Goal: Navigation & Orientation: Find specific page/section

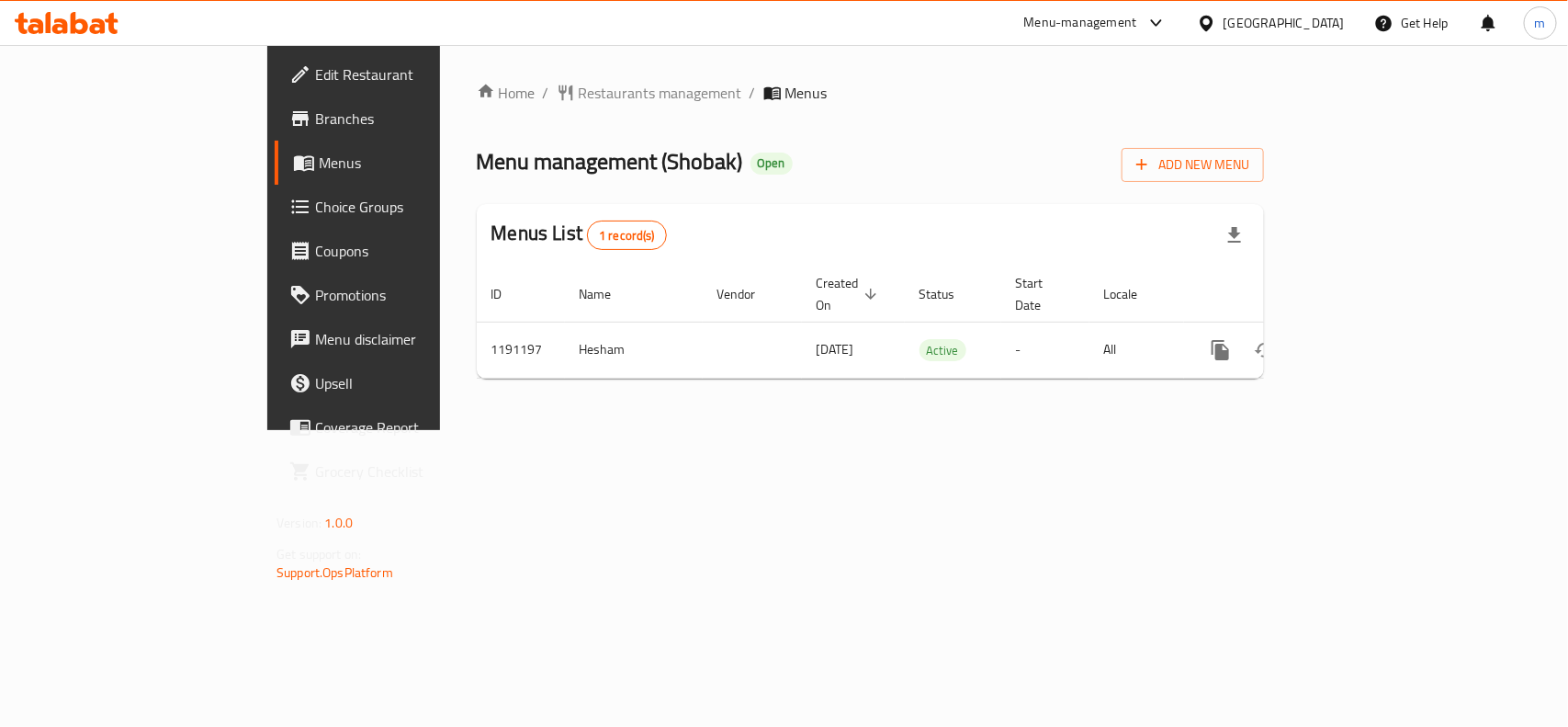
click at [316, 214] on span "Choice Groups" at bounding box center [415, 207] width 200 height 22
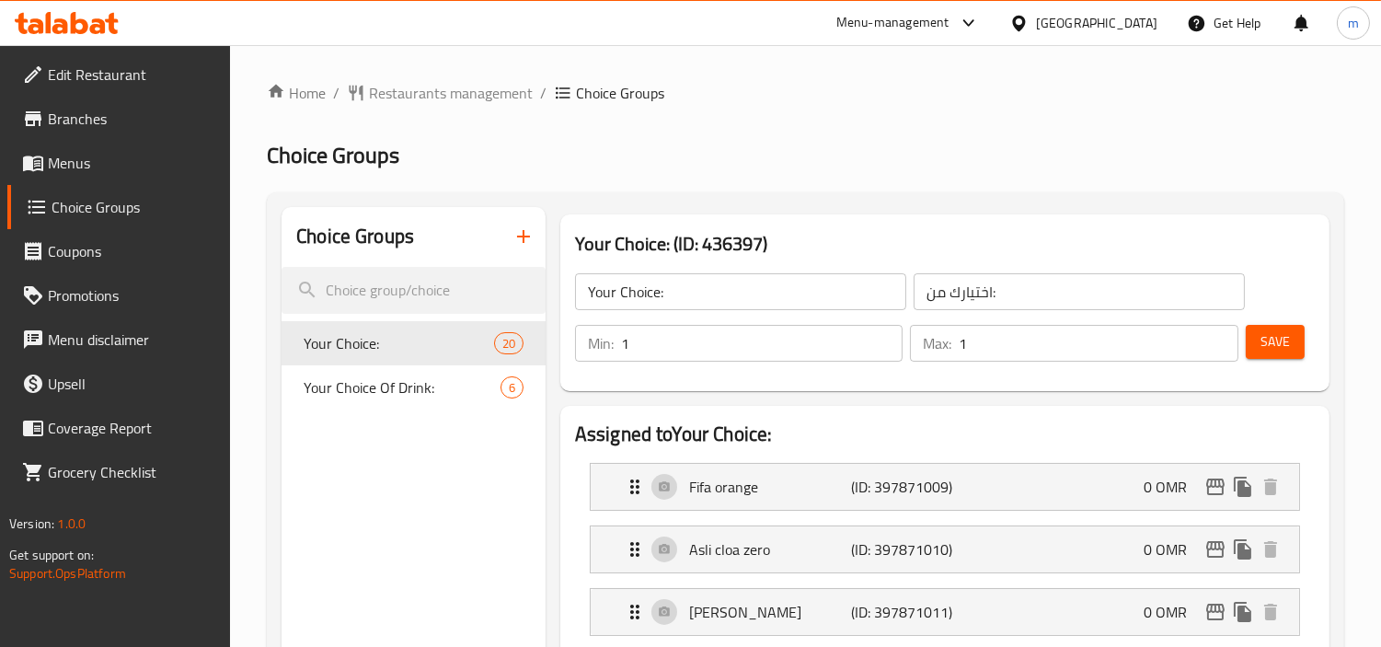
click at [429, 96] on span "Restaurants management" at bounding box center [451, 93] width 164 height 22
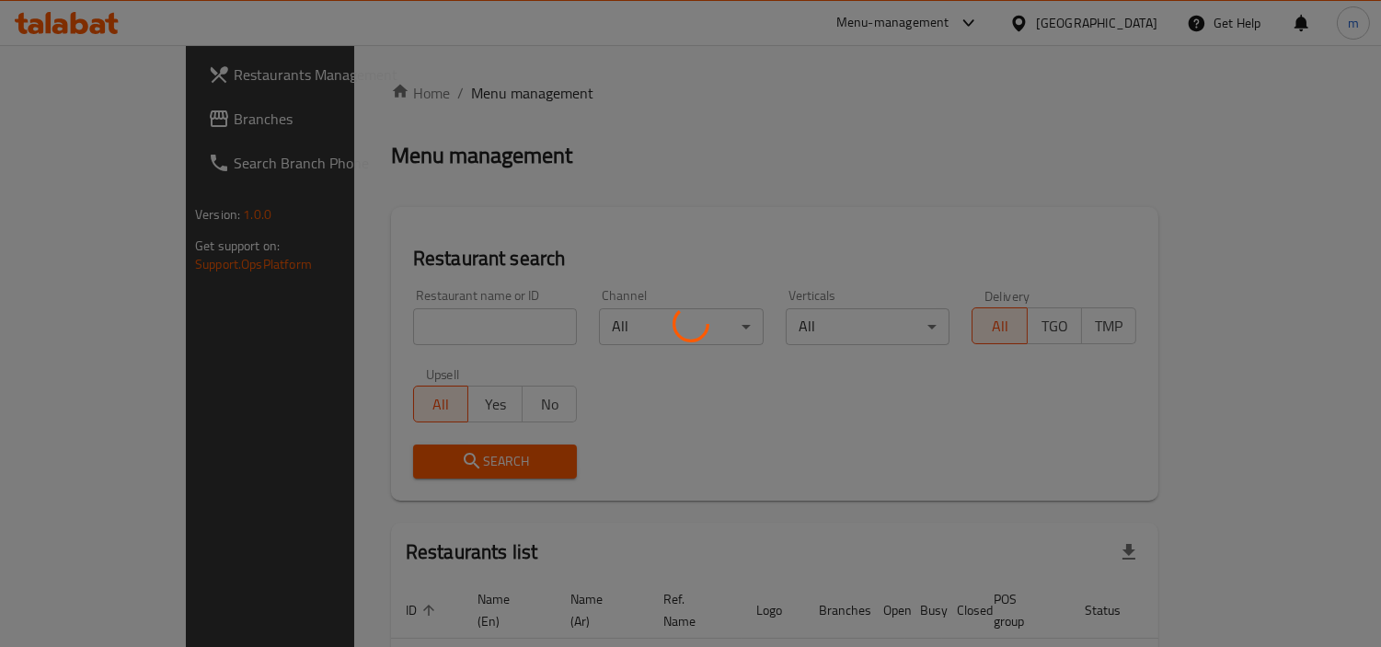
click at [657, 149] on div at bounding box center [690, 323] width 1381 height 647
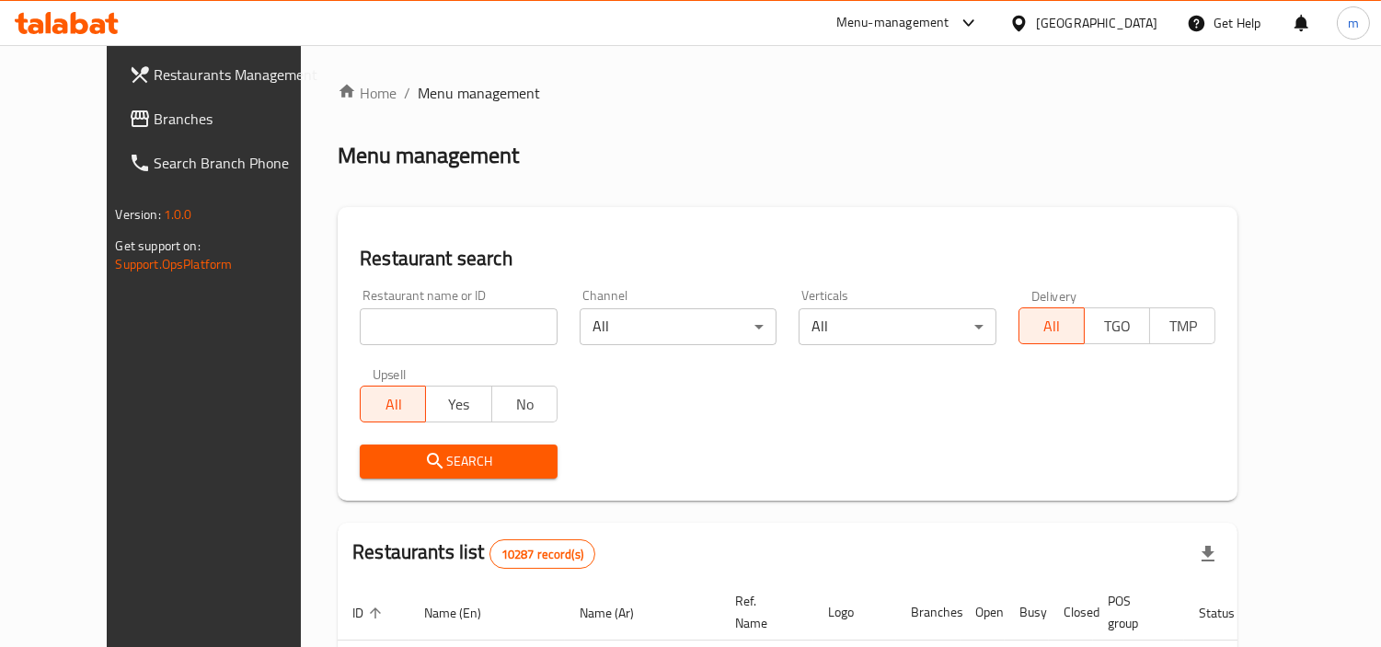
click at [1139, 26] on div "[GEOGRAPHIC_DATA]" at bounding box center [1096, 23] width 121 height 20
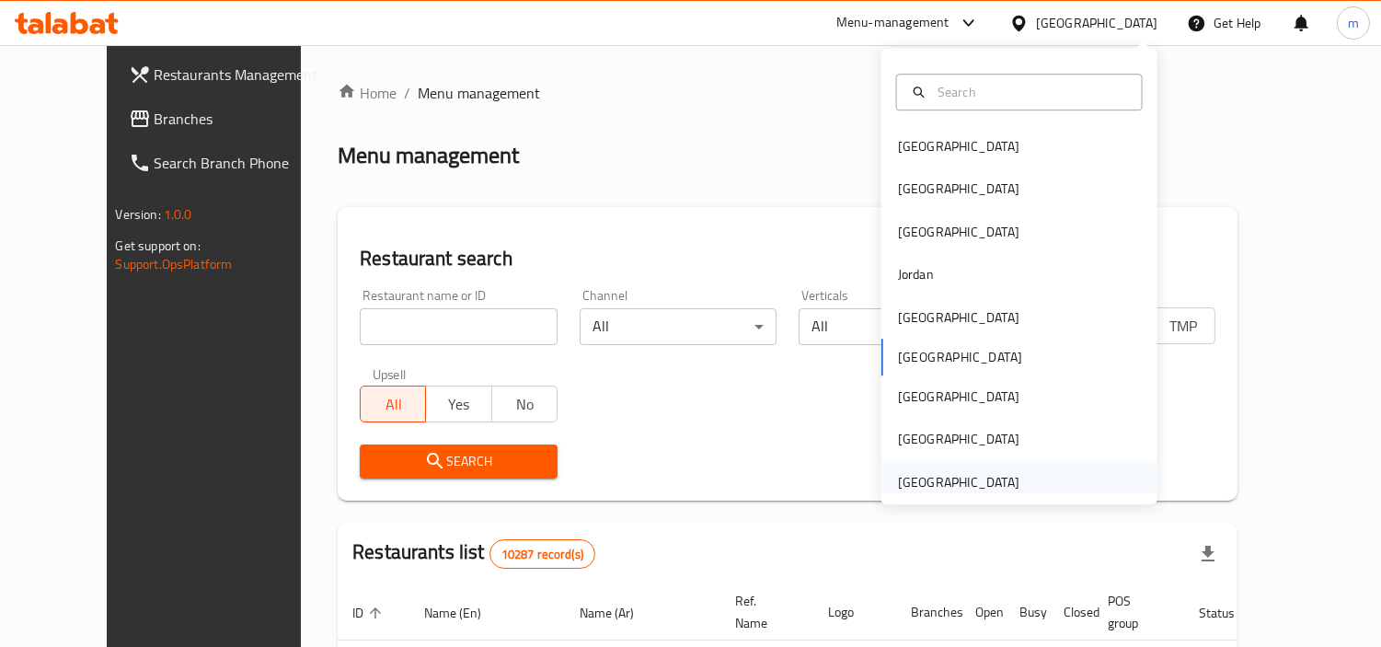
click at [966, 482] on div "[GEOGRAPHIC_DATA]" at bounding box center [958, 482] width 121 height 20
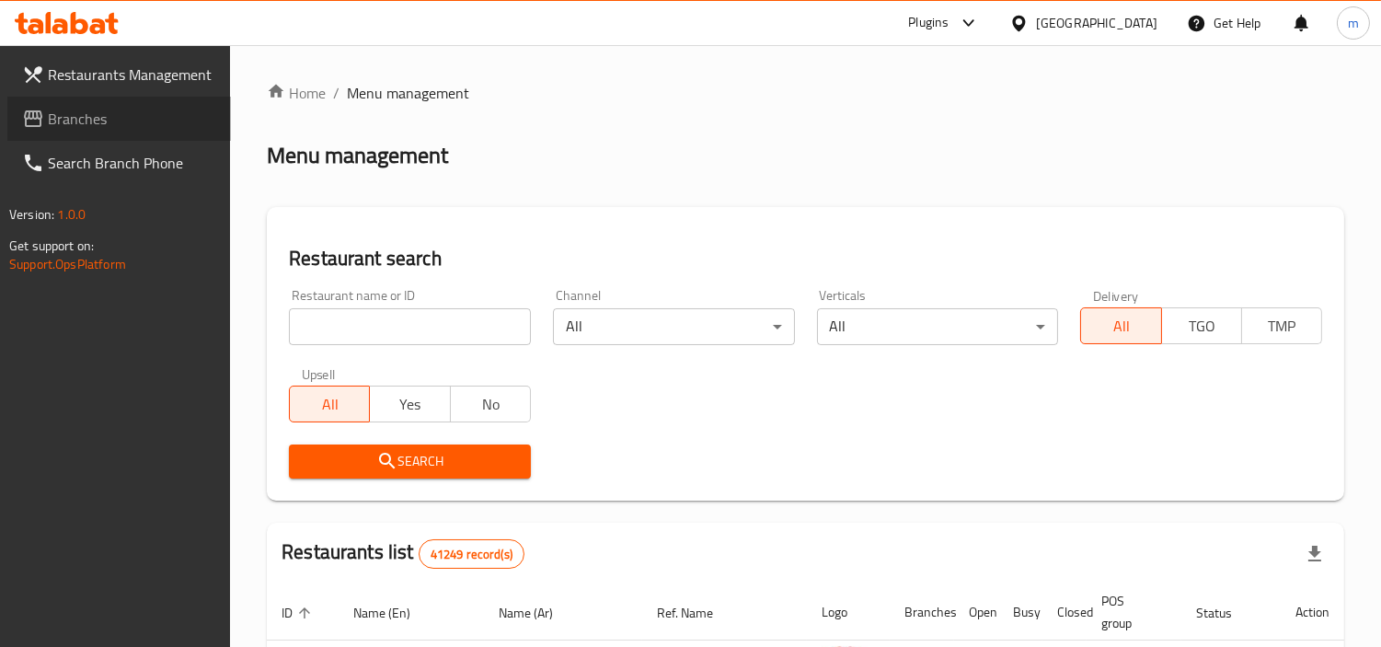
click at [130, 115] on span "Branches" at bounding box center [132, 119] width 168 height 22
